Goal: Task Accomplishment & Management: Manage account settings

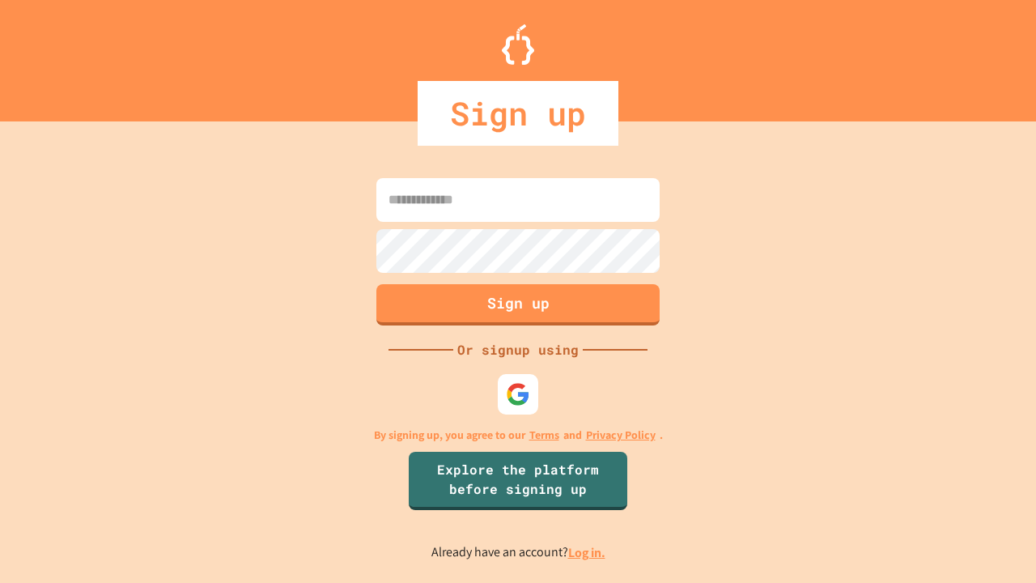
click at [588, 552] on link "Log in." at bounding box center [586, 552] width 37 height 17
